Goal: Information Seeking & Learning: Learn about a topic

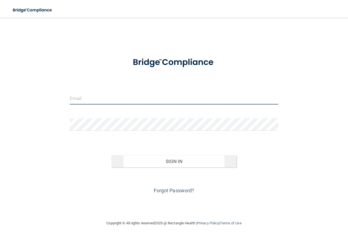
type input "[PERSON_NAME][EMAIL_ADDRESS][DOMAIN_NAME]"
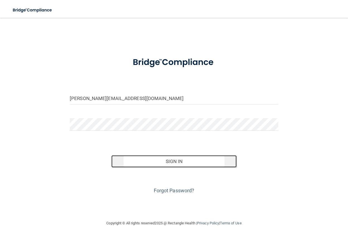
click at [150, 163] on button "Sign In" at bounding box center [173, 161] width 125 height 12
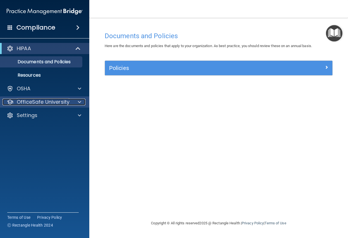
click at [35, 102] on p "OfficeSafe University" at bounding box center [43, 102] width 53 height 7
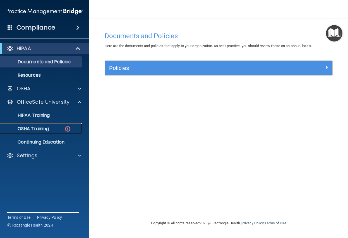
click at [46, 130] on p "OSHA Training" at bounding box center [26, 129] width 45 height 6
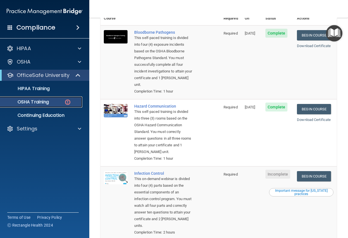
scroll to position [32, 0]
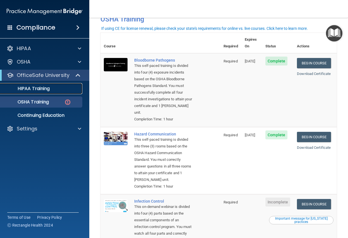
click at [45, 89] on p "HIPAA Training" at bounding box center [27, 89] width 46 height 6
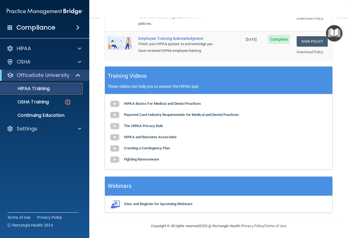
scroll to position [157, 0]
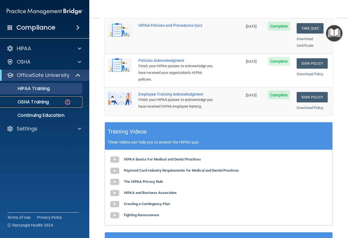
click at [45, 100] on p "OSHA Training" at bounding box center [26, 102] width 45 height 6
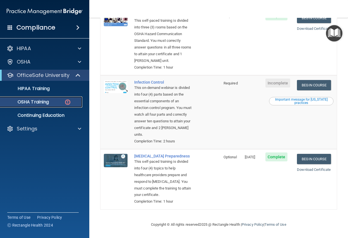
scroll to position [136, 0]
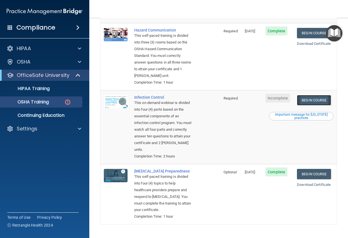
click at [309, 105] on link "Begin Course" at bounding box center [314, 100] width 34 height 10
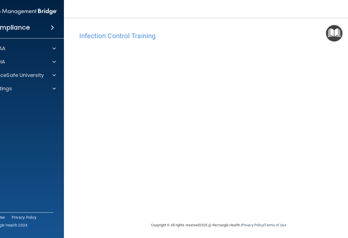
click at [26, 160] on accordion "HIPAA Documents and Policies Report an Incident Business Associates Emergency P…" at bounding box center [20, 103] width 90 height 125
click at [12, 75] on p "OfficeSafe University" at bounding box center [17, 75] width 53 height 7
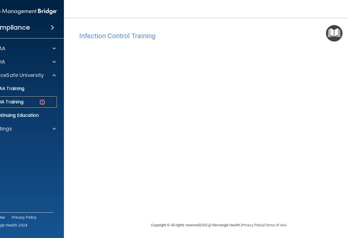
click at [11, 100] on p "OSHA Training" at bounding box center [0, 102] width 45 height 6
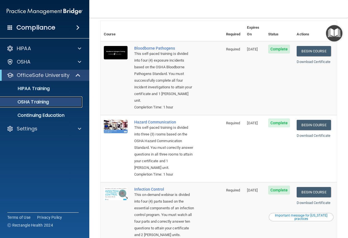
scroll to position [84, 0]
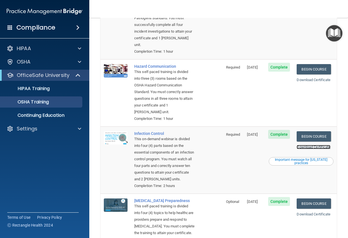
click at [296, 145] on link "Download Certificate" at bounding box center [313, 147] width 34 height 4
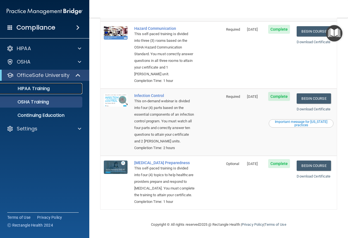
click at [32, 90] on p "HIPAA Training" at bounding box center [27, 89] width 46 height 6
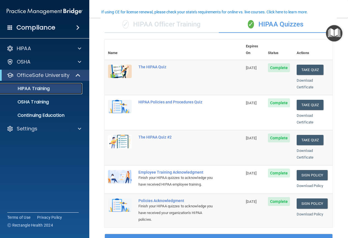
scroll to position [73, 0]
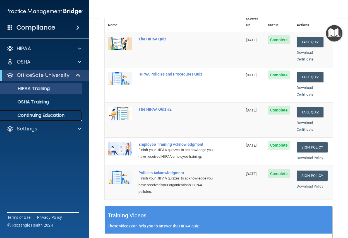
click at [49, 115] on p "Continuing Education" at bounding box center [42, 116] width 76 height 6
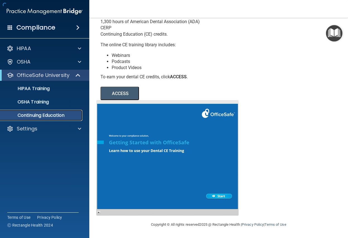
scroll to position [45, 0]
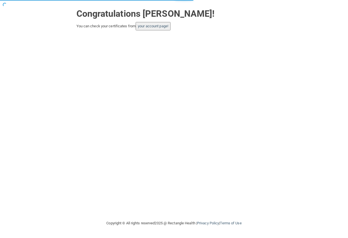
click at [153, 29] on button "your account page!" at bounding box center [153, 26] width 35 height 8
